Goal: Task Accomplishment & Management: Complete application form

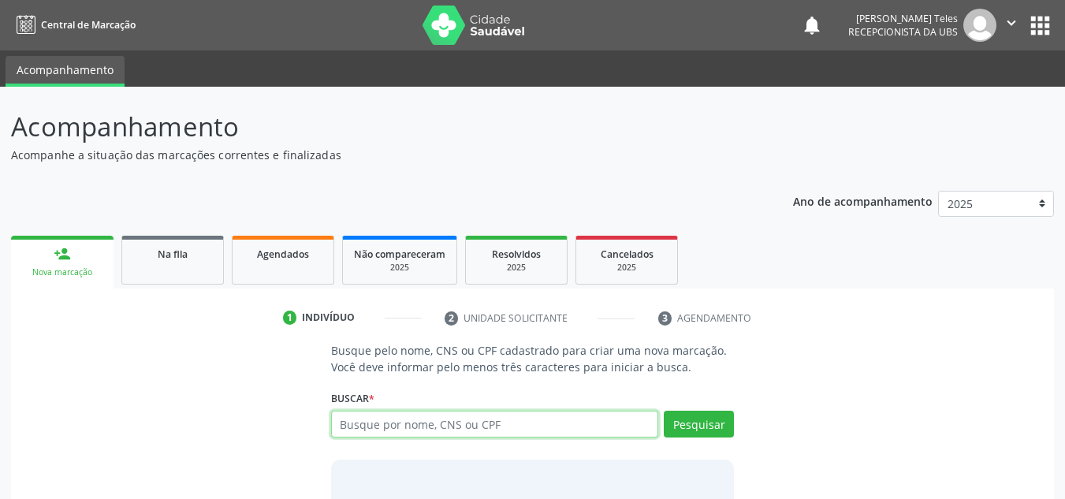
click at [452, 424] on input "text" at bounding box center [495, 424] width 328 height 27
type input "704705733227134"
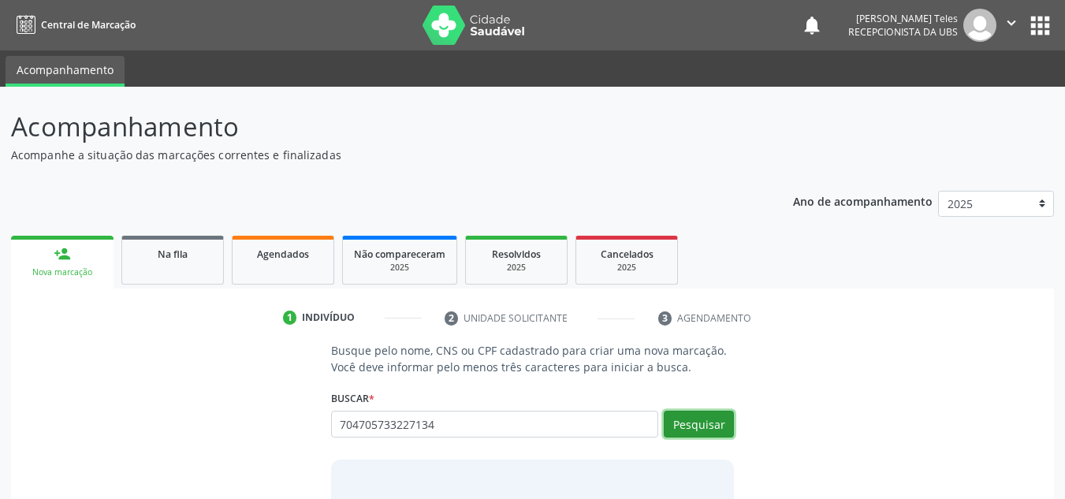
click at [701, 434] on button "Pesquisar" at bounding box center [699, 424] width 70 height 27
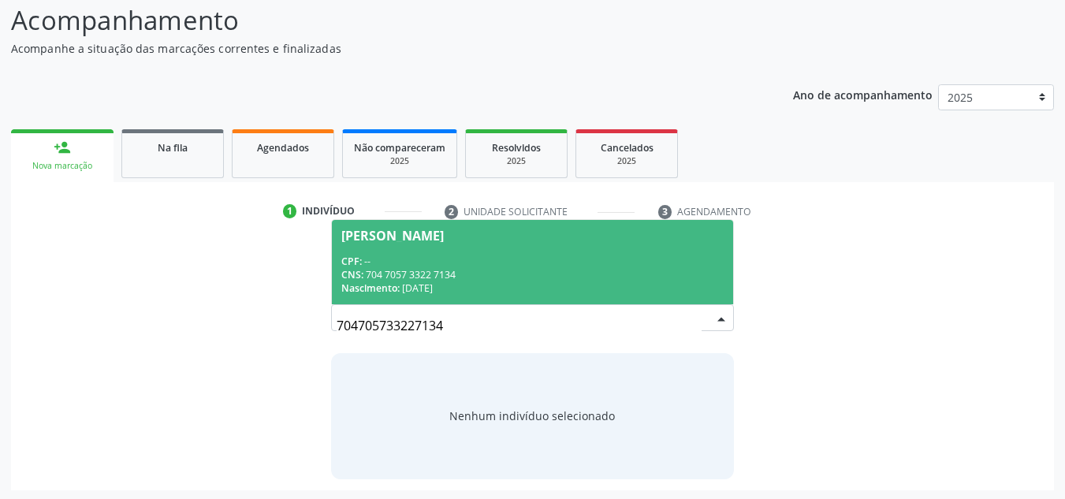
scroll to position [109, 0]
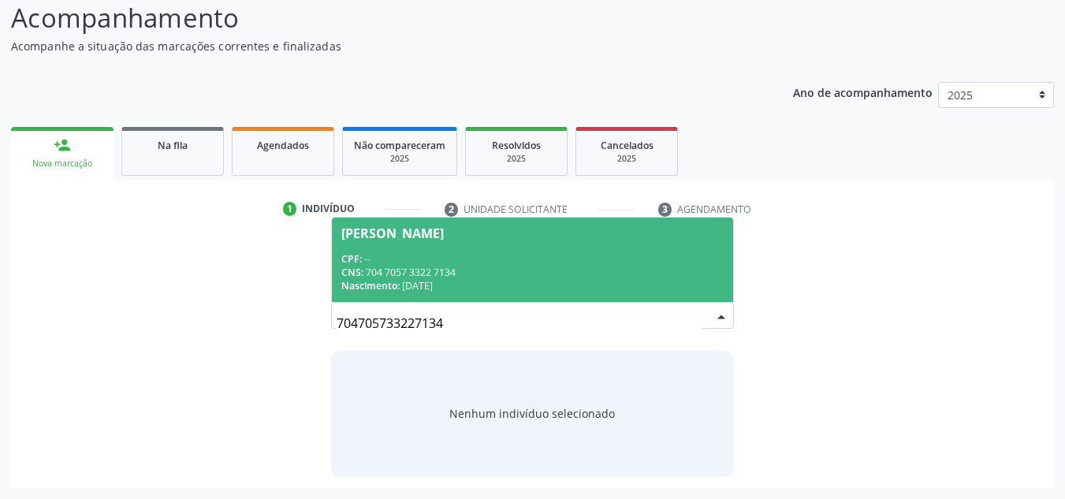
click at [451, 266] on div "CNS: 704 7057 3322 7134" at bounding box center [532, 272] width 383 height 13
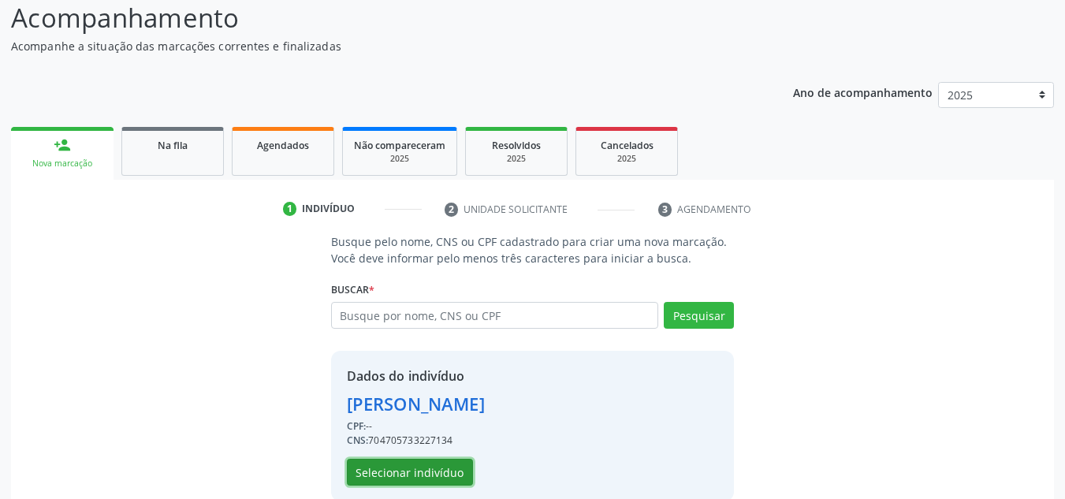
click at [445, 474] on button "Selecionar indivíduo" at bounding box center [410, 472] width 126 height 27
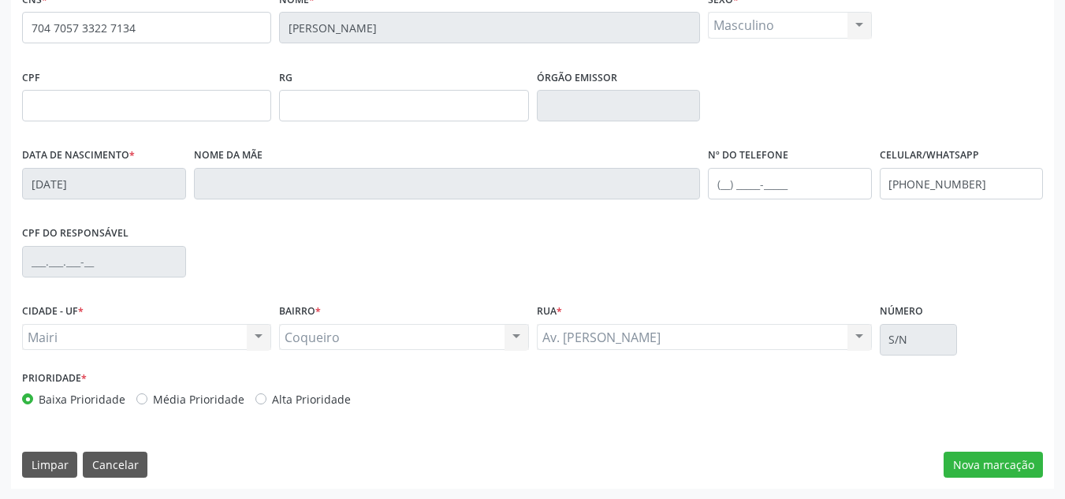
scroll to position [356, 0]
click at [272, 400] on label "Alta Prioridade" at bounding box center [311, 398] width 79 height 17
click at [258, 400] on input "Alta Prioridade" at bounding box center [260, 397] width 11 height 14
radio input "true"
click at [993, 462] on button "Nova marcação" at bounding box center [993, 464] width 99 height 27
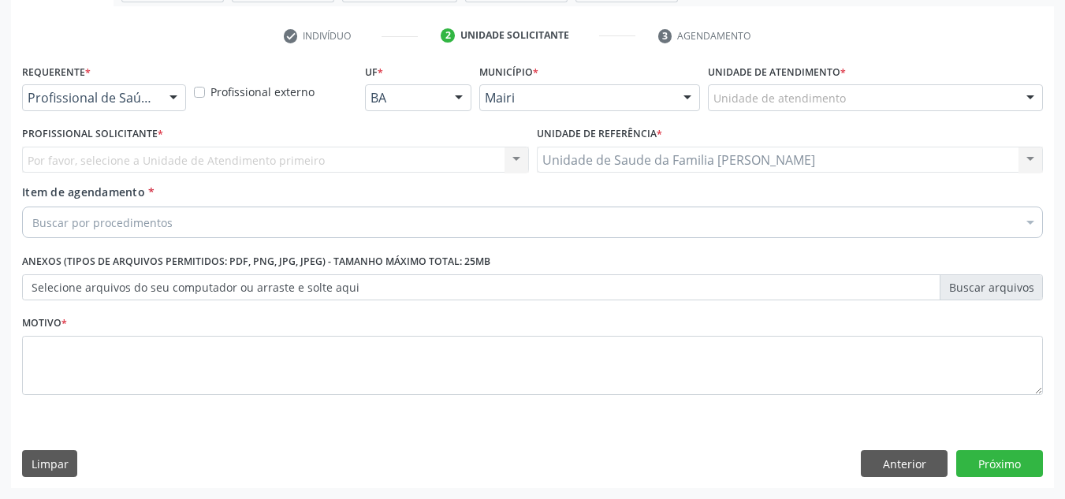
scroll to position [282, 0]
click at [728, 86] on div at bounding box center [875, 97] width 335 height 27
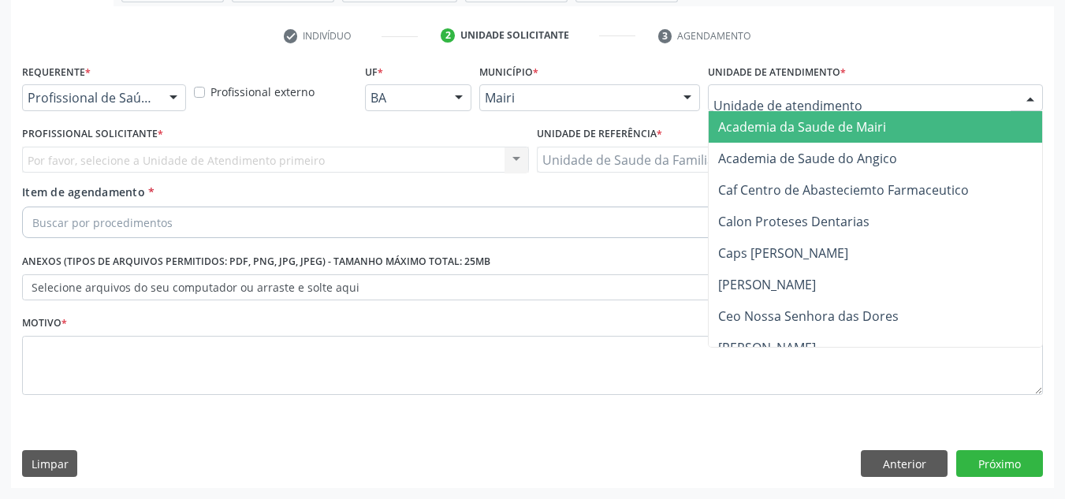
type input "j"
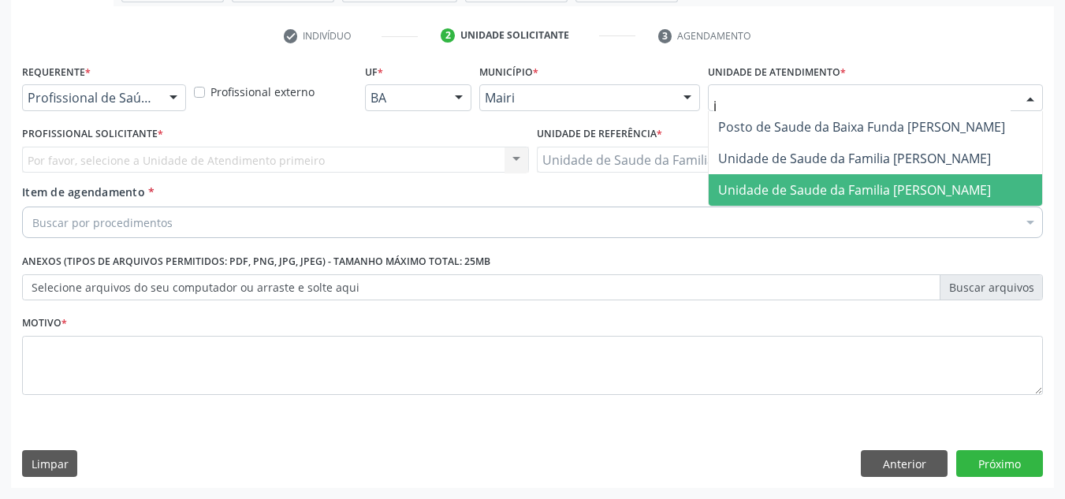
click at [758, 184] on span "Unidade de Saude da Familia [PERSON_NAME]" at bounding box center [854, 189] width 273 height 17
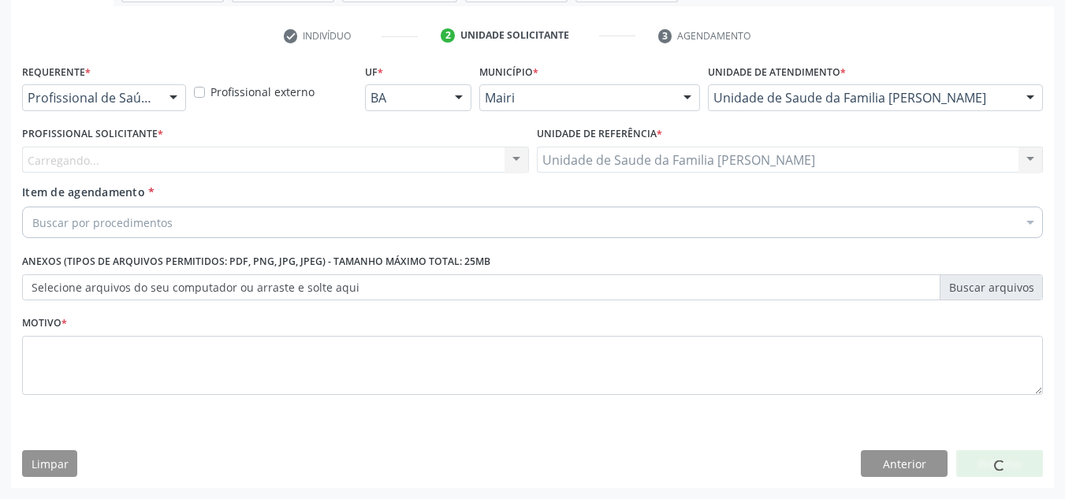
click at [80, 156] on div "Carregando... Nenhum resultado encontrado para: " " Não há nenhuma opção para s…" at bounding box center [275, 160] width 507 height 27
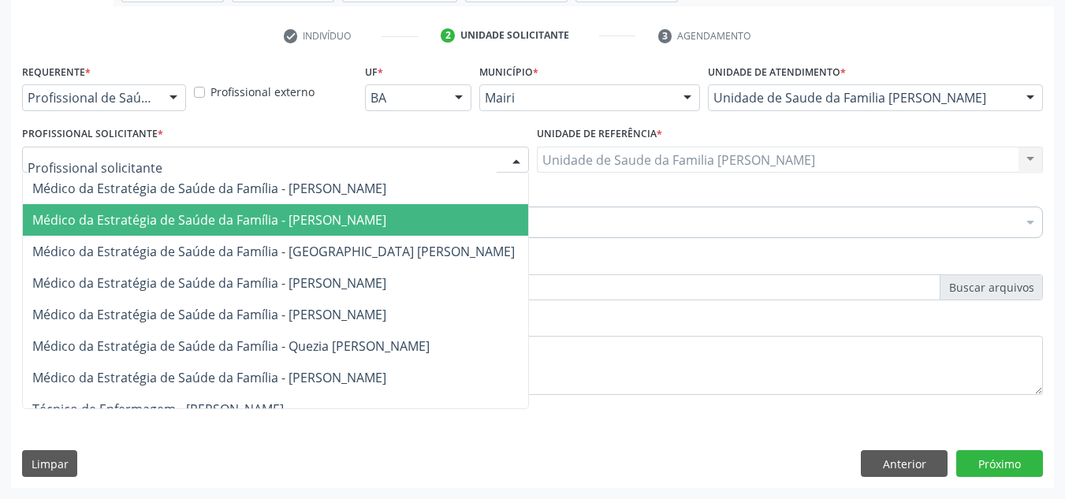
click at [125, 219] on span "Médico da Estratégia de Saúde da Família - [PERSON_NAME]" at bounding box center [209, 219] width 354 height 17
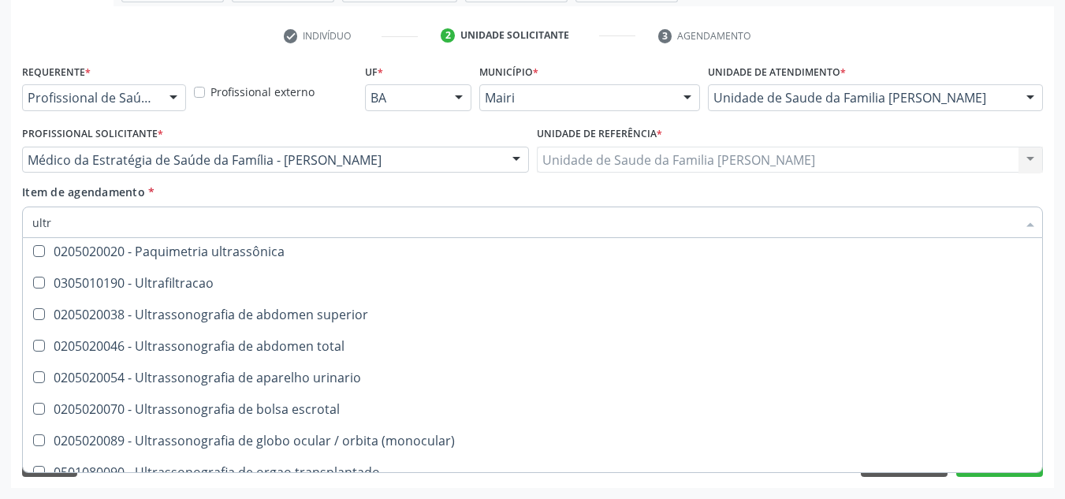
scroll to position [50, 0]
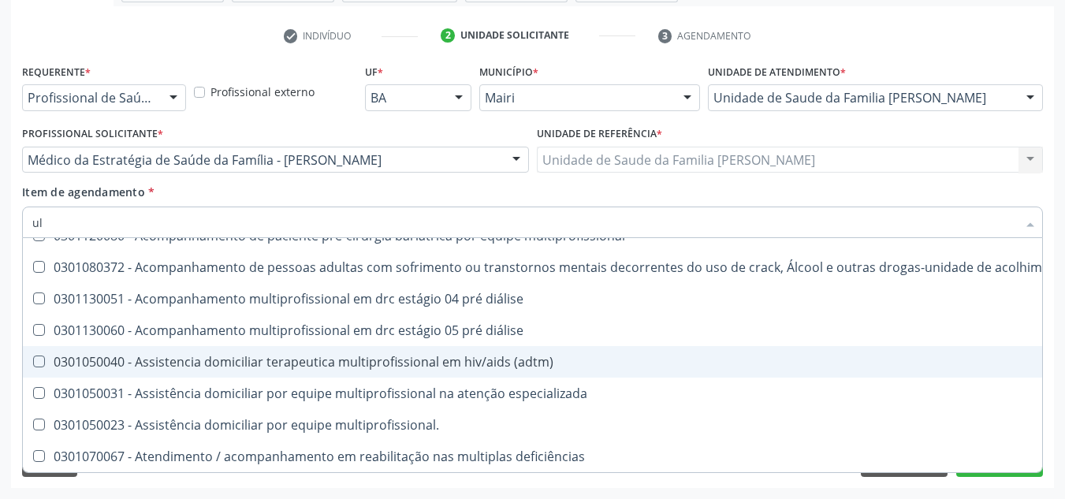
type input "u"
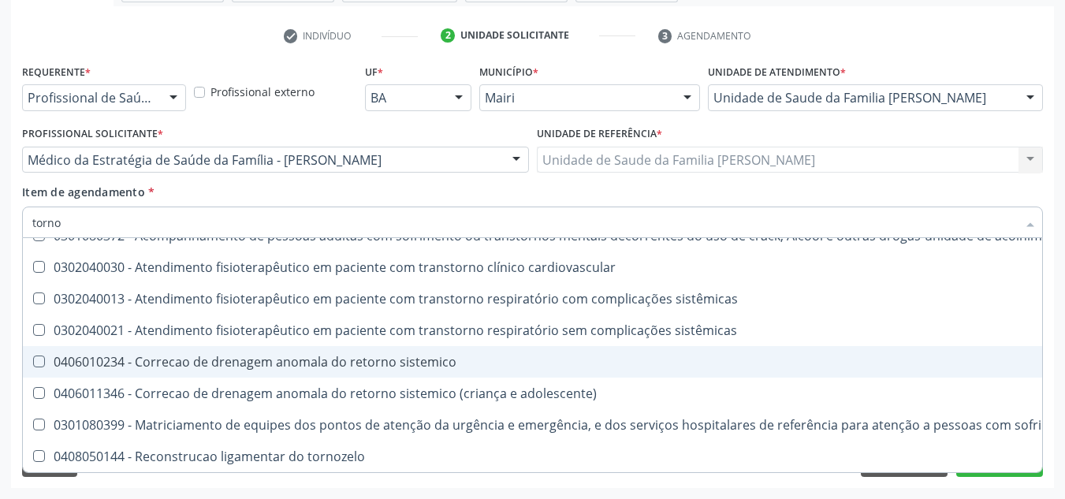
type input "tornoz"
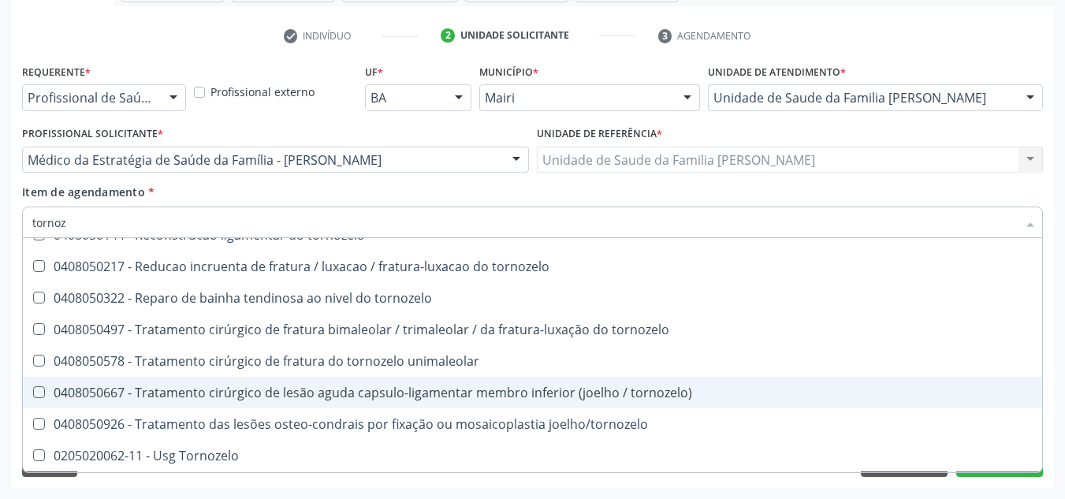
scroll to position [18, 0]
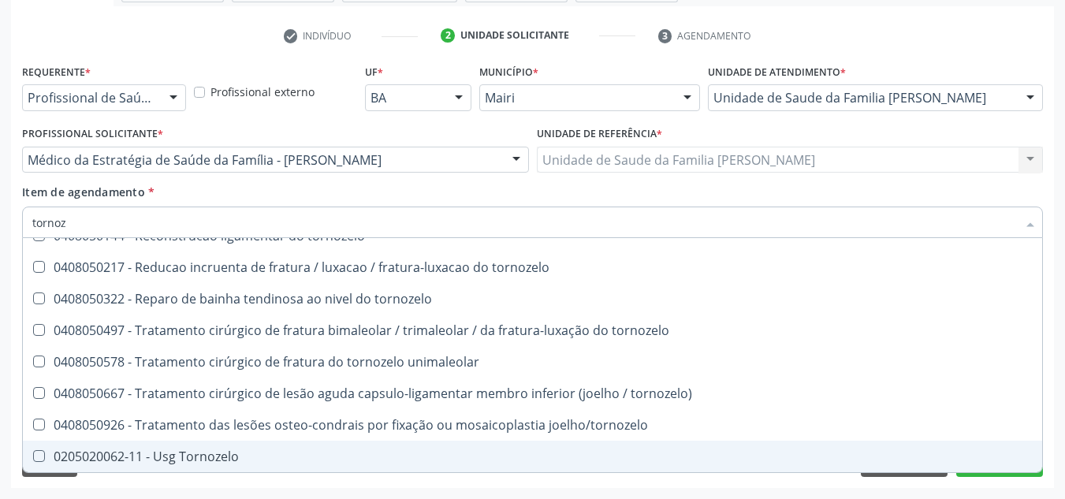
click at [216, 452] on div "0205020062-11 - Usg Tornozelo" at bounding box center [532, 456] width 1000 height 13
checkbox Tornozelo "true"
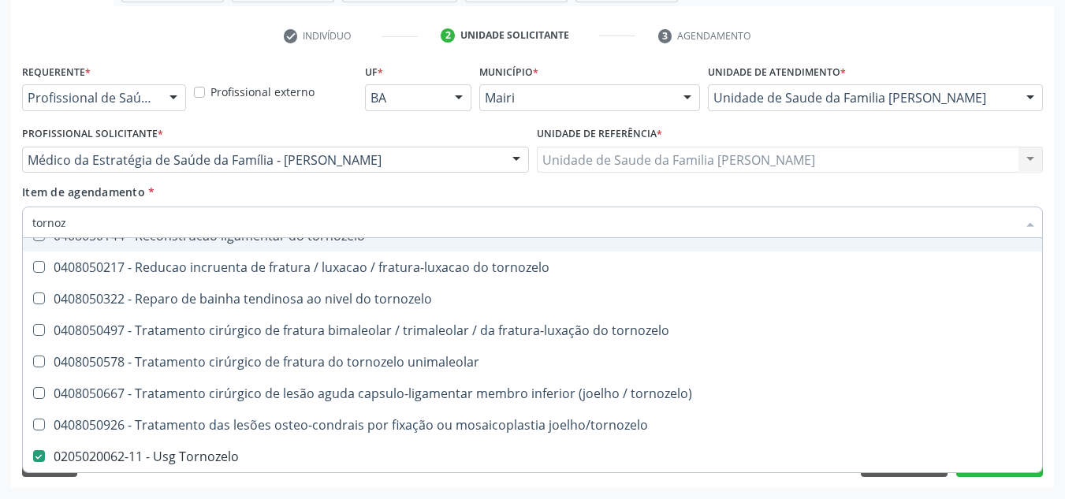
click at [376, 219] on input "tornoz" at bounding box center [524, 223] width 985 height 32
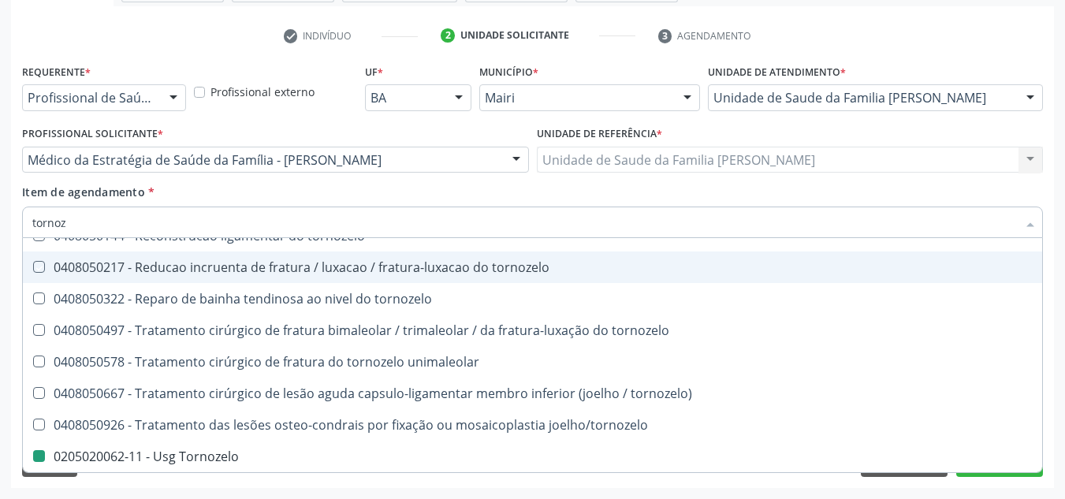
click at [1053, 277] on div "Requerente * Profissional de Saúde Profissional de Saúde Paciente Nenhum result…" at bounding box center [532, 274] width 1043 height 428
checkbox tornozelo "true"
checkbox Tornozelo "false"
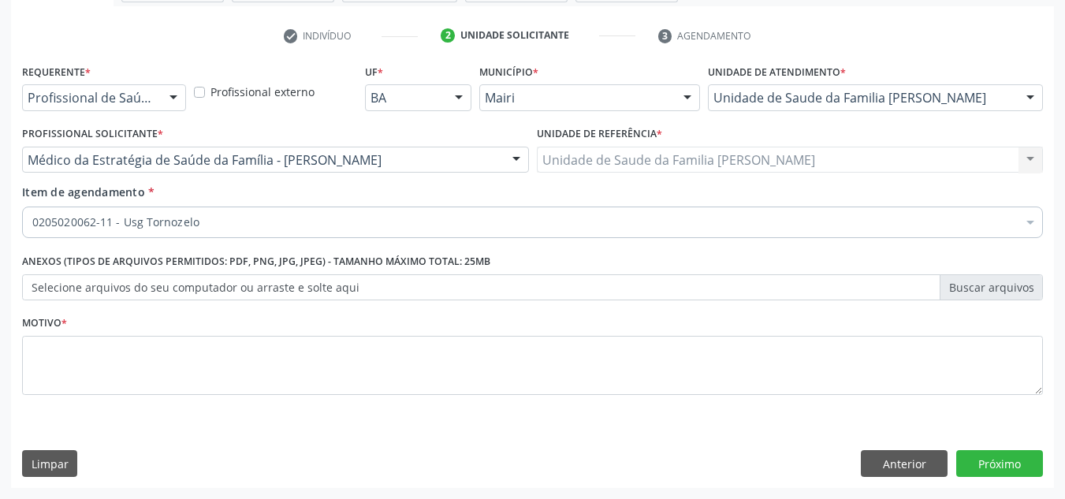
scroll to position [0, 0]
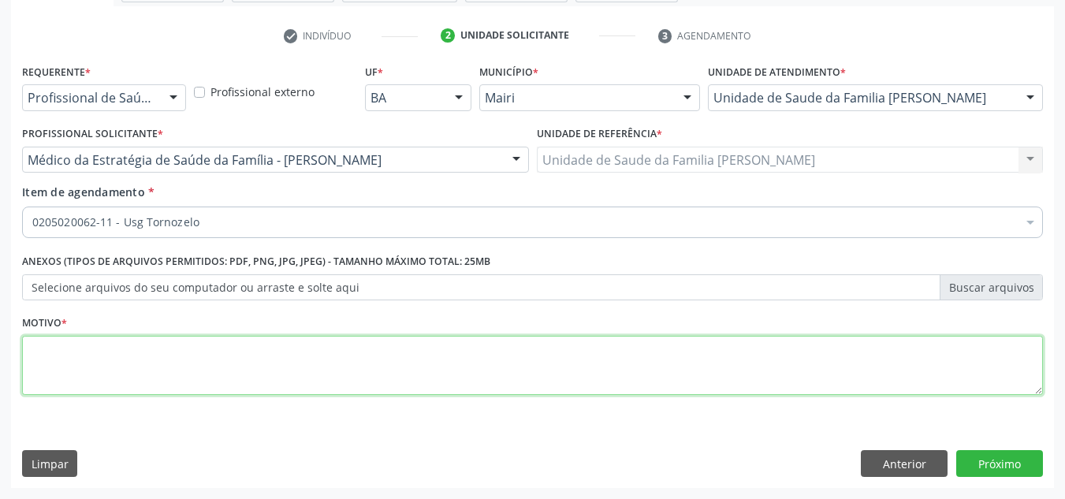
click at [69, 366] on textarea at bounding box center [532, 366] width 1021 height 60
type textarea "avaliacao"
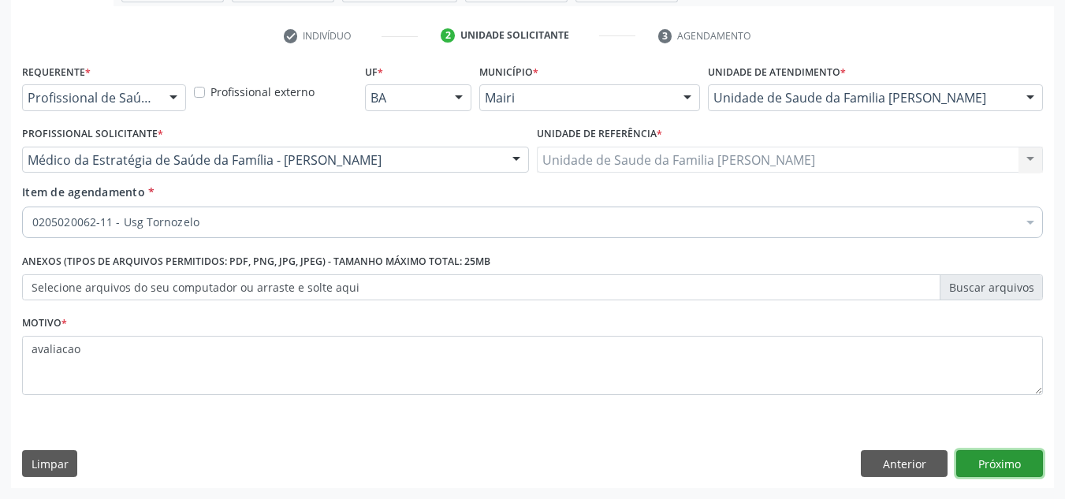
click at [994, 455] on button "Próximo" at bounding box center [999, 463] width 87 height 27
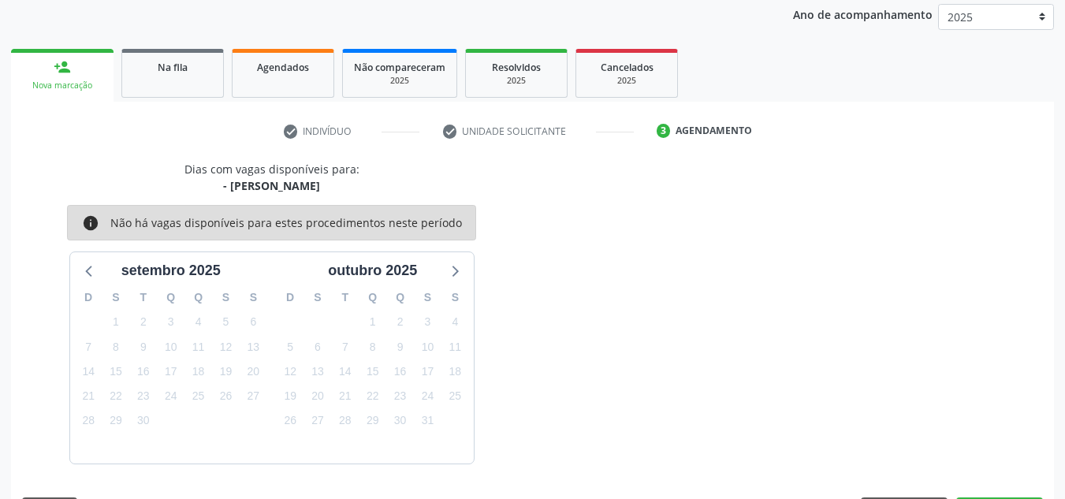
scroll to position [233, 0]
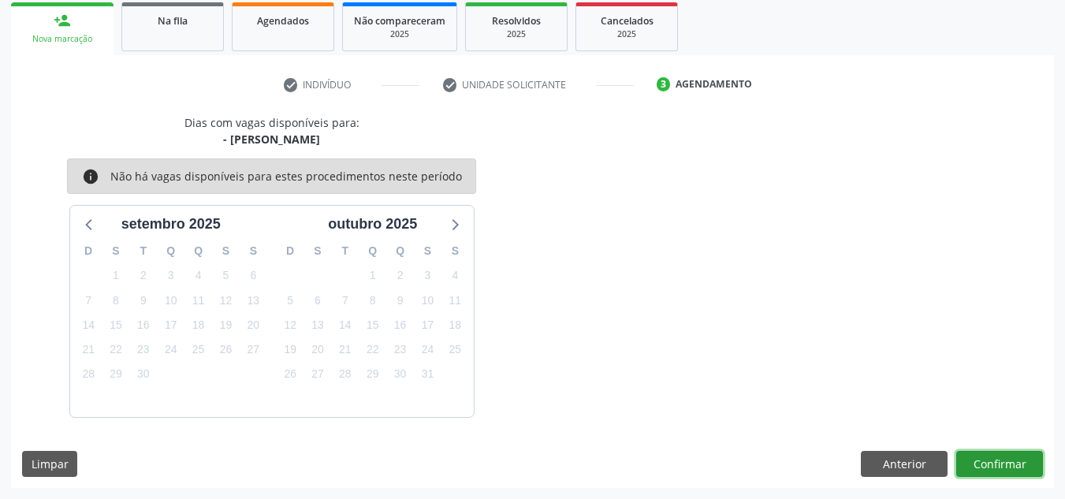
click at [1024, 467] on button "Confirmar" at bounding box center [999, 464] width 87 height 27
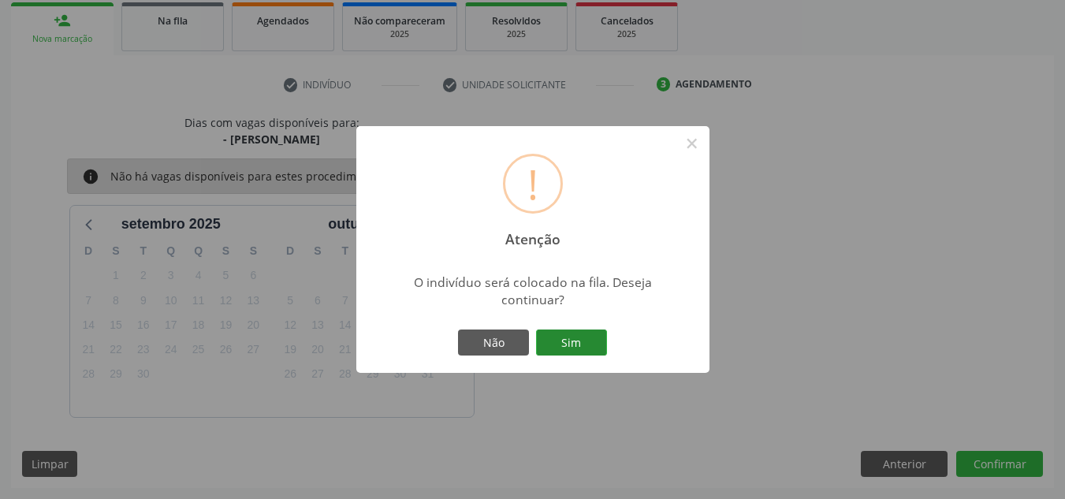
click at [580, 330] on button "Sim" at bounding box center [571, 343] width 71 height 27
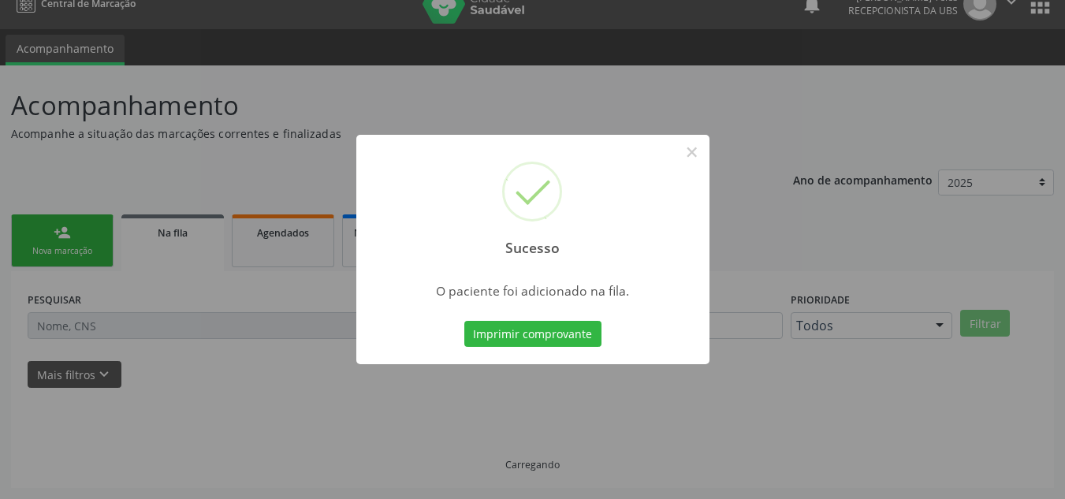
scroll to position [21, 0]
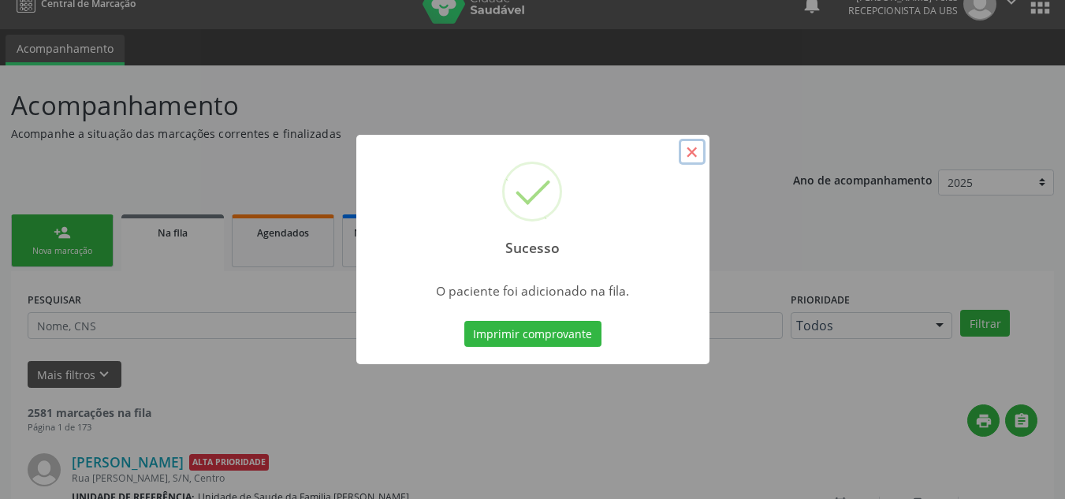
click at [686, 142] on button "×" at bounding box center [692, 152] width 27 height 27
